Goal: Navigation & Orientation: Find specific page/section

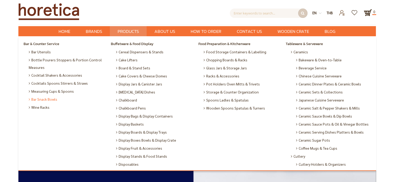
click at [54, 101] on span "Bar Snack Bowls" at bounding box center [43, 99] width 29 height 8
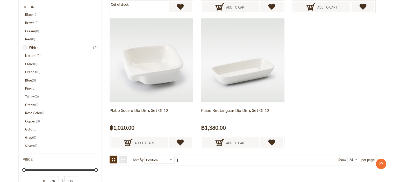
scroll to position [338, 0]
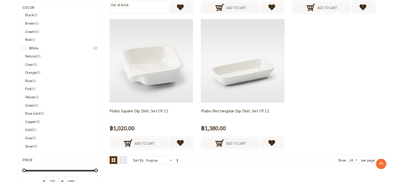
click at [31, 14] on li "Black 0 items" at bounding box center [61, 15] width 73 height 6
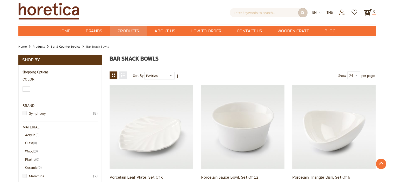
scroll to position [0, 0]
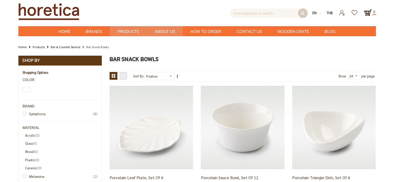
click at [163, 34] on span "About Us" at bounding box center [164, 31] width 21 height 11
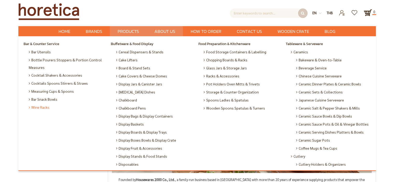
click at [36, 105] on span "Wine Racks" at bounding box center [39, 107] width 21 height 8
click at [41, 109] on span "Wine Racks" at bounding box center [39, 107] width 21 height 8
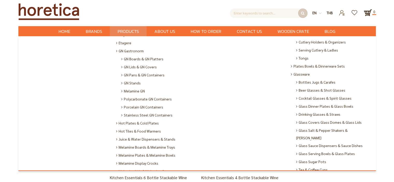
scroll to position [207, 0]
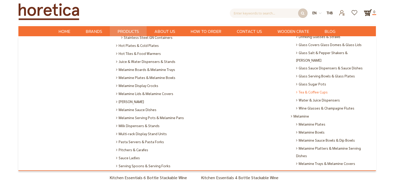
click at [315, 88] on span "Tea & Coffee Cups" at bounding box center [312, 92] width 32 height 8
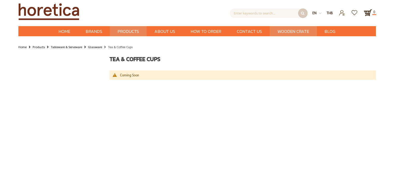
click at [285, 31] on span "Wooden Crate" at bounding box center [293, 31] width 32 height 11
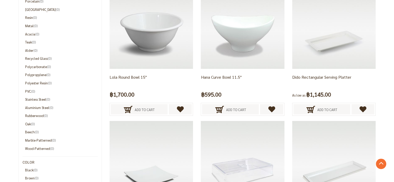
scroll to position [233, 0]
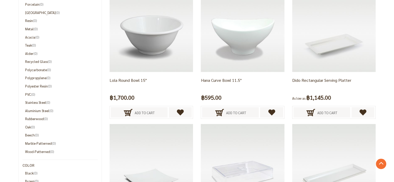
click at [44, 152] on li "Wood-Patterned 0 items" at bounding box center [61, 152] width 73 height 6
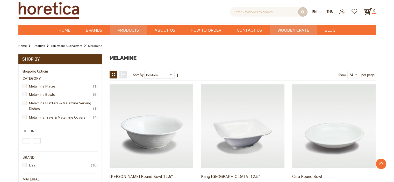
scroll to position [0, 0]
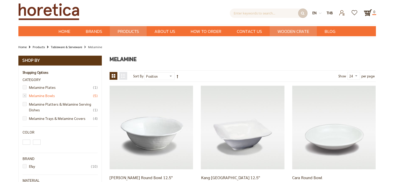
click at [46, 96] on link "Melamine Bowls 5 items" at bounding box center [61, 96] width 73 height 6
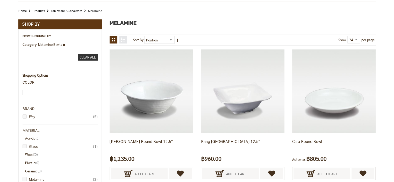
scroll to position [104, 0]
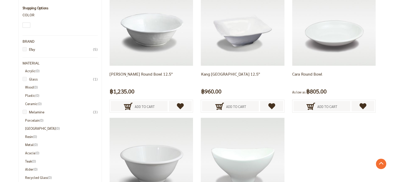
click at [32, 88] on li "Wood 0 items" at bounding box center [61, 87] width 73 height 6
click at [31, 87] on li "Wood 0 items" at bounding box center [61, 87] width 73 height 6
click at [26, 86] on li "Wood 0 items" at bounding box center [61, 87] width 73 height 6
click at [30, 95] on li "Plastic 0 items" at bounding box center [61, 96] width 73 height 6
click at [32, 103] on li "Ceramic 0 items" at bounding box center [61, 104] width 73 height 6
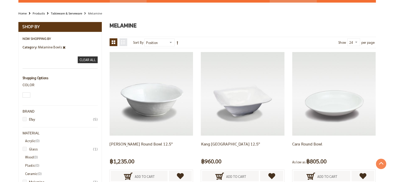
scroll to position [0, 0]
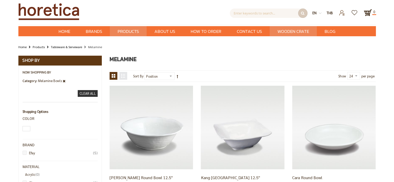
click at [295, 30] on span "Wooden Crate" at bounding box center [293, 31] width 32 height 11
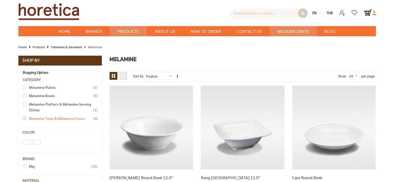
click at [74, 119] on link "Melamine Trays & Melamine Covers 4 items" at bounding box center [61, 119] width 73 height 6
